Goal: Check status

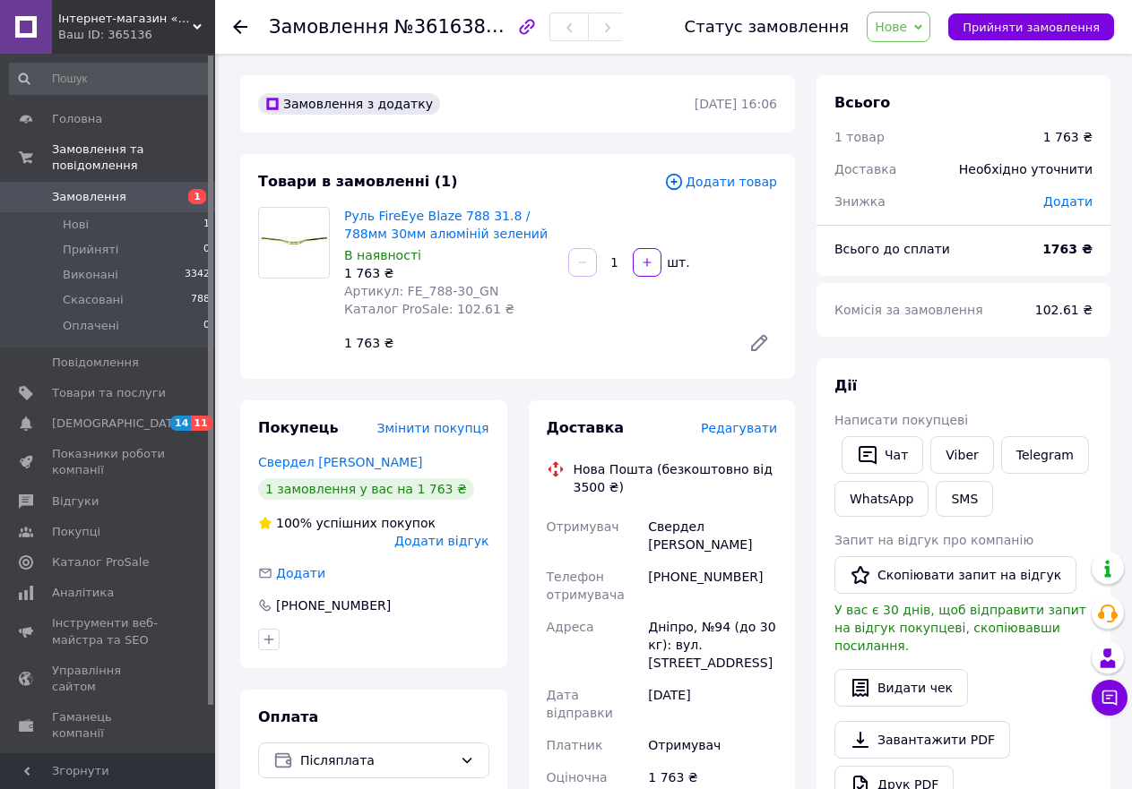
click at [930, 33] on span "Нове" at bounding box center [898, 27] width 64 height 30
click at [927, 60] on li "Прийнято" at bounding box center [908, 62] width 82 height 27
